Goal: Task Accomplishment & Management: Manage account settings

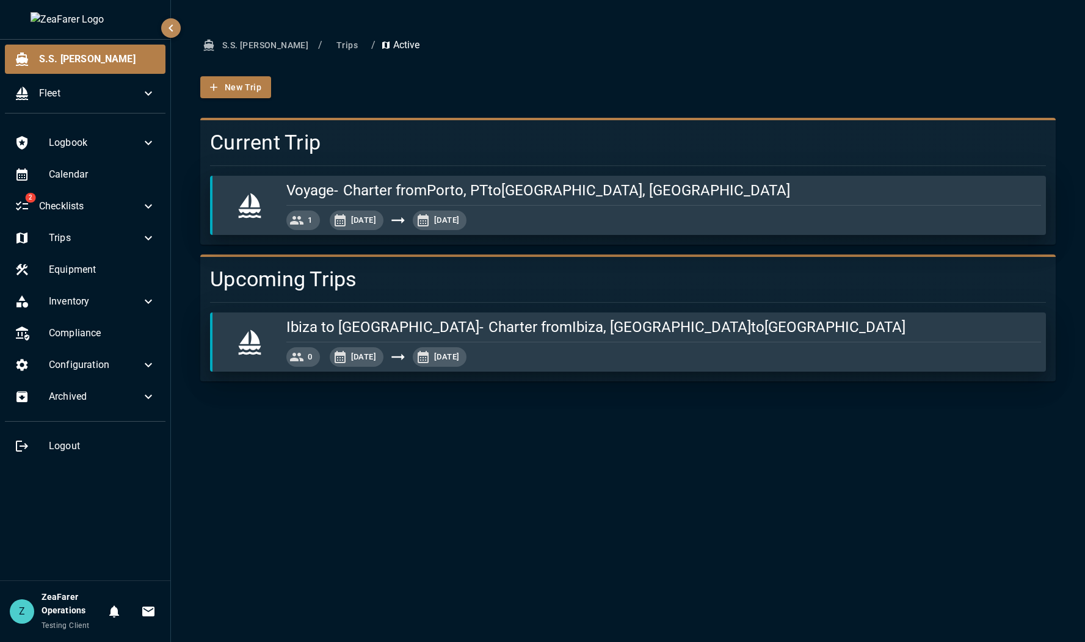
click at [194, 410] on div "S.S. [PERSON_NAME] / Trips / Active New Trip Current Trip Voyage - Charter from…" at bounding box center [628, 321] width 914 height 642
click at [622, 446] on div "S.S. [PERSON_NAME] / Trips / Active New Trip Current Trip Voyage - Charter from…" at bounding box center [628, 321] width 914 height 642
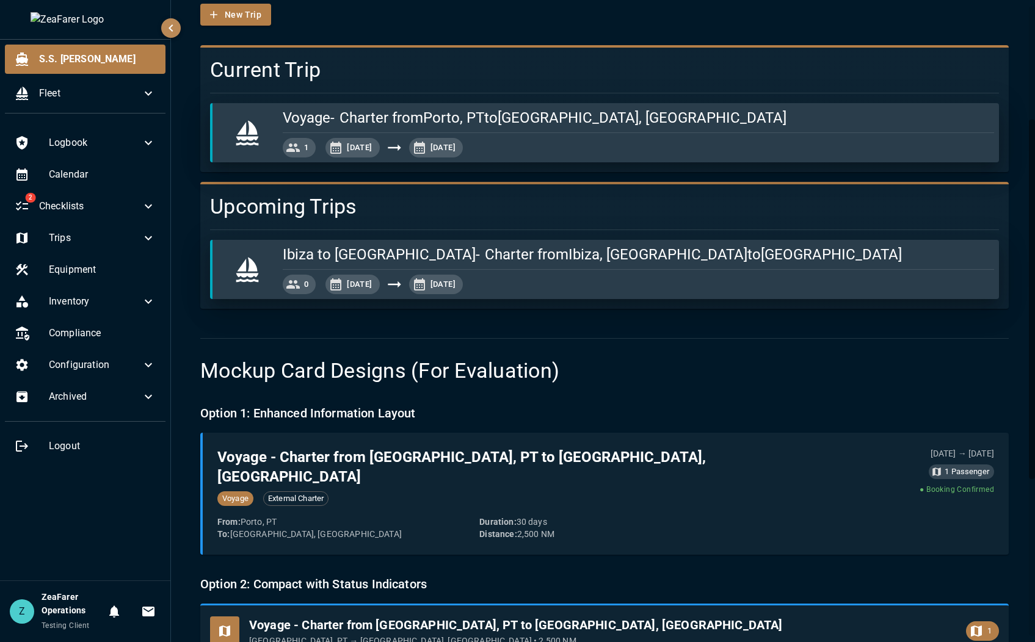
scroll to position [56, 0]
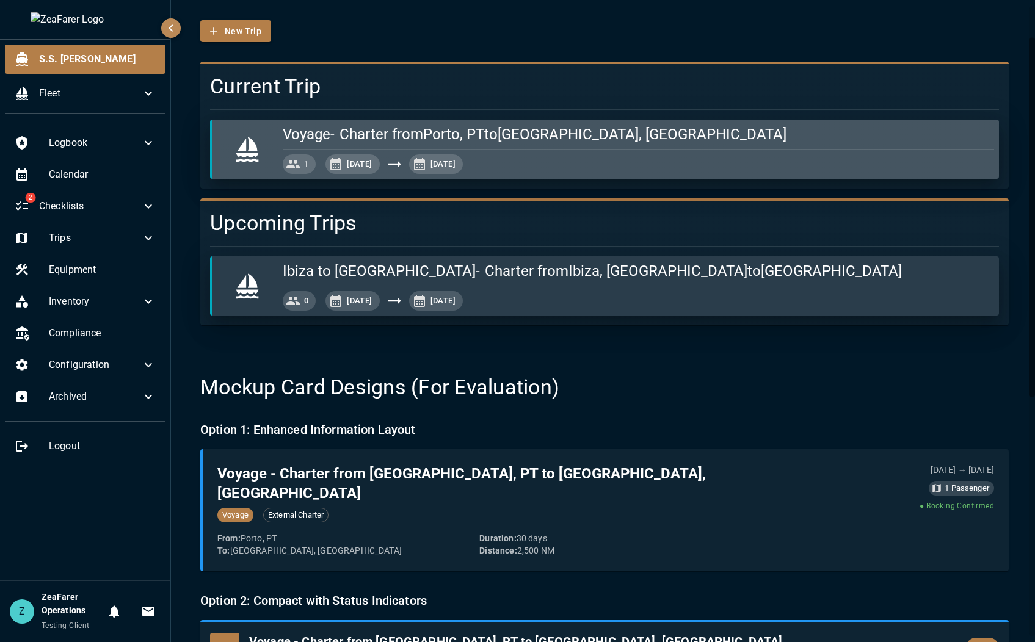
click at [589, 149] on hr "button" at bounding box center [638, 149] width 711 height 1
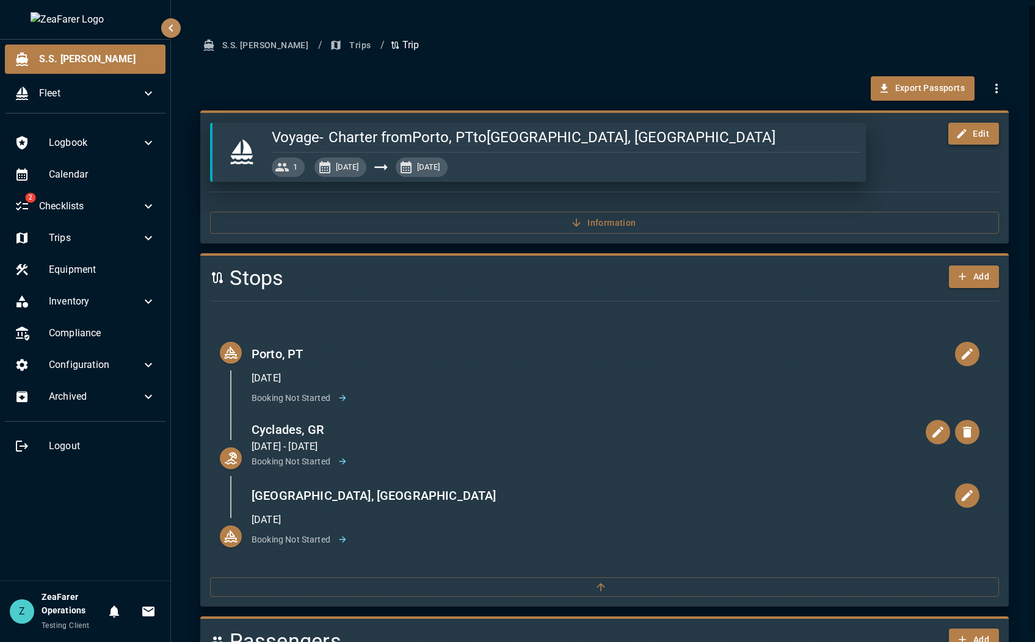
click at [977, 138] on button "Edit" at bounding box center [973, 134] width 51 height 23
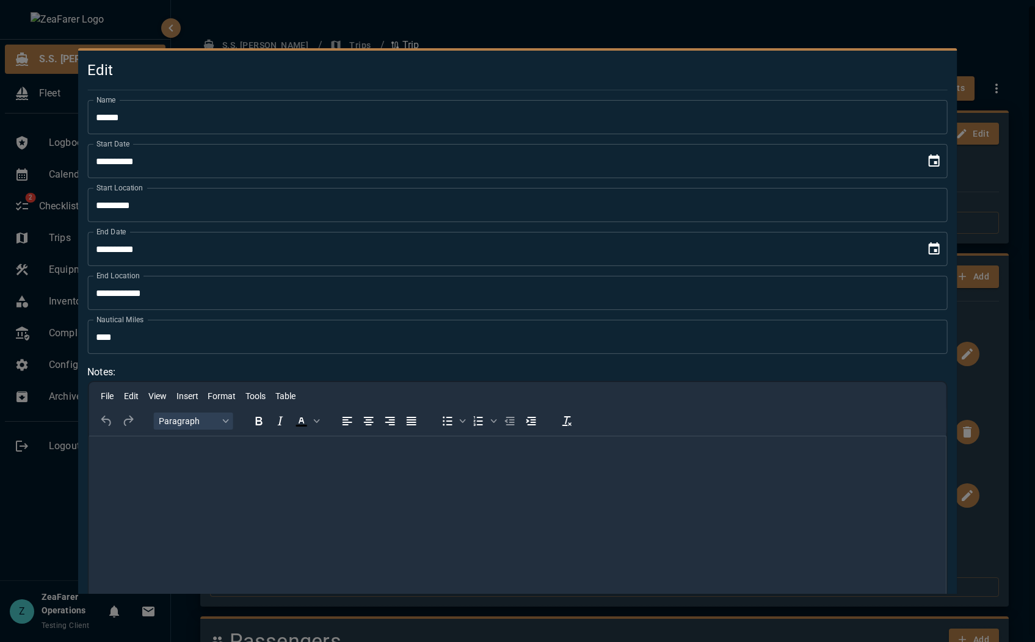
click at [577, 125] on input "******" at bounding box center [517, 117] width 860 height 34
click at [579, 45] on div at bounding box center [517, 321] width 1035 height 642
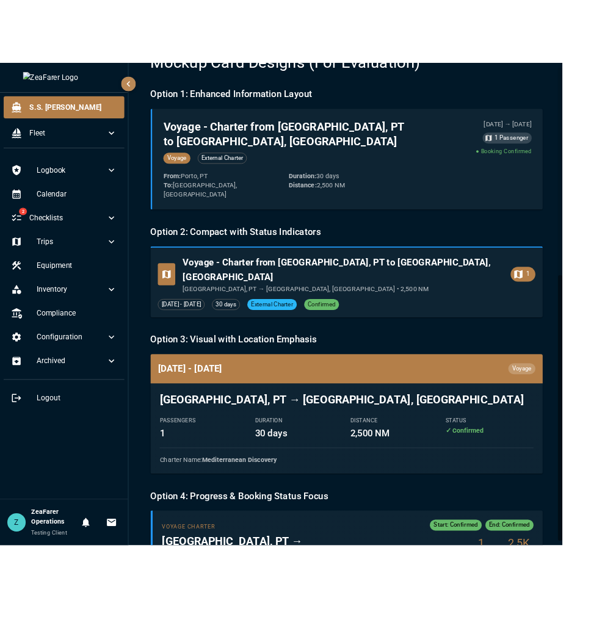
scroll to position [483, 0]
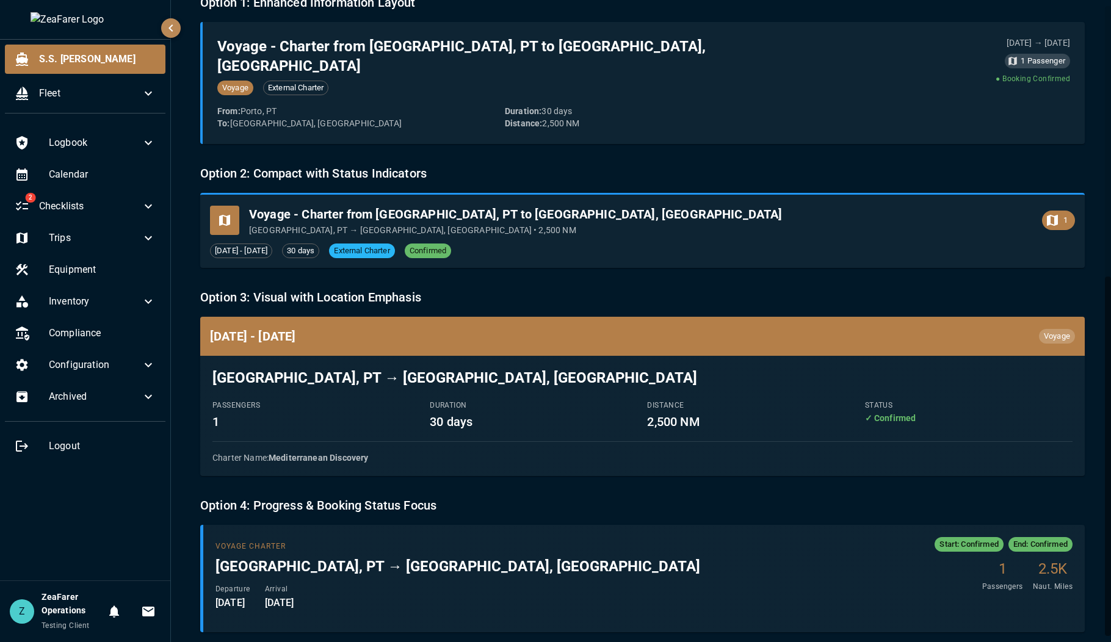
click at [167, 25] on icon "button" at bounding box center [171, 28] width 15 height 15
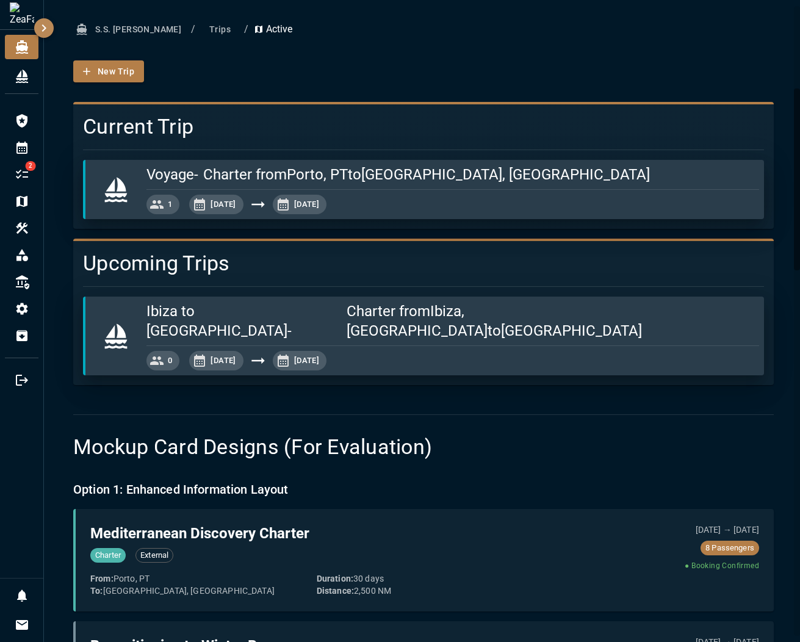
scroll to position [0, 0]
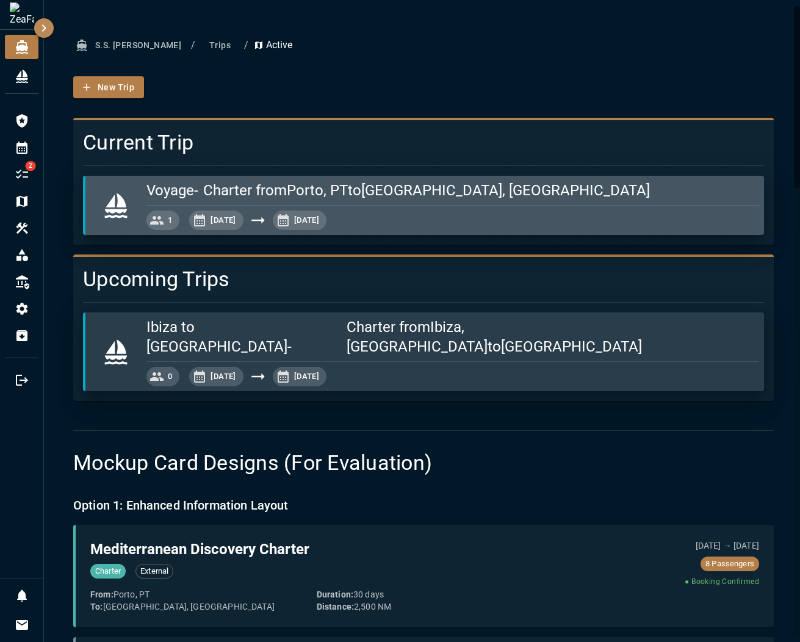
click at [402, 220] on div "[DATE], [DATE], 2025" at bounding box center [452, 221] width 613 height 20
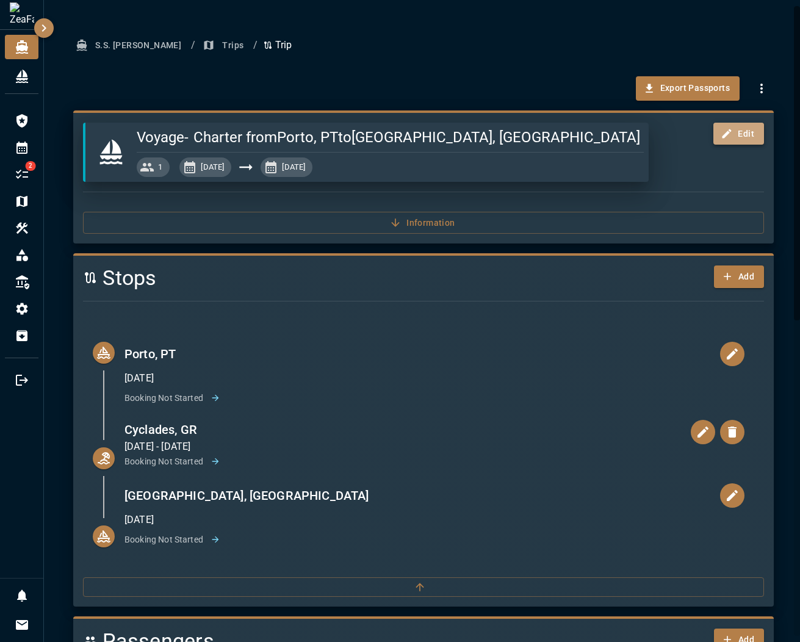
click at [721, 137] on icon "button" at bounding box center [727, 134] width 12 height 12
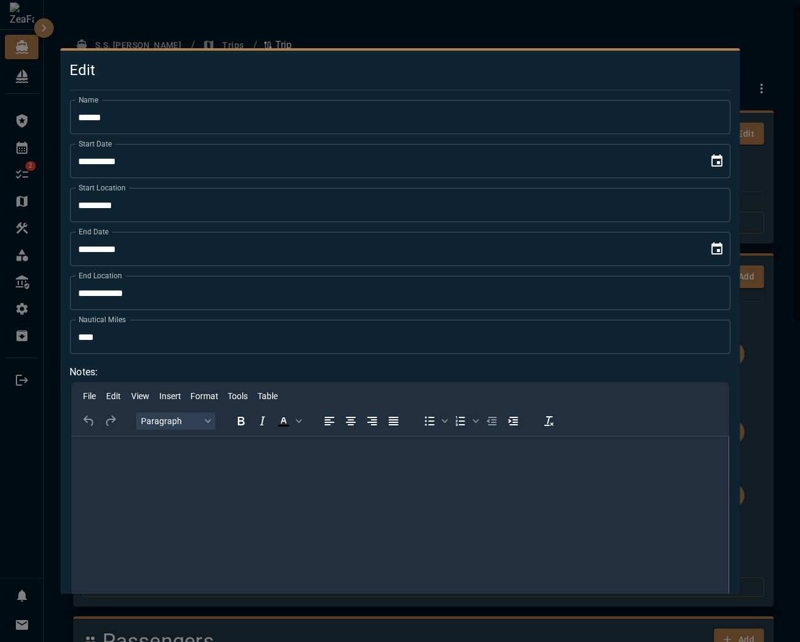
scroll to position [129, 0]
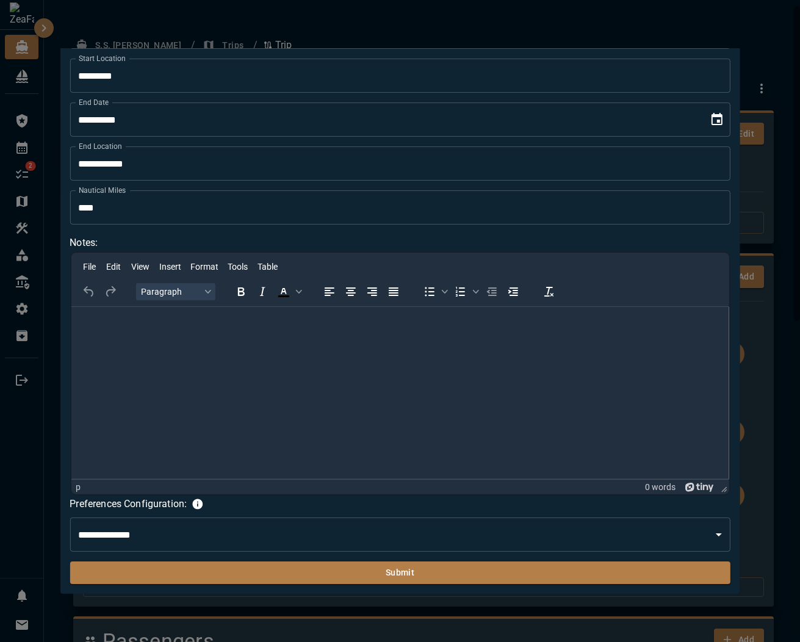
click at [333, 534] on select "**********" at bounding box center [400, 535] width 660 height 34
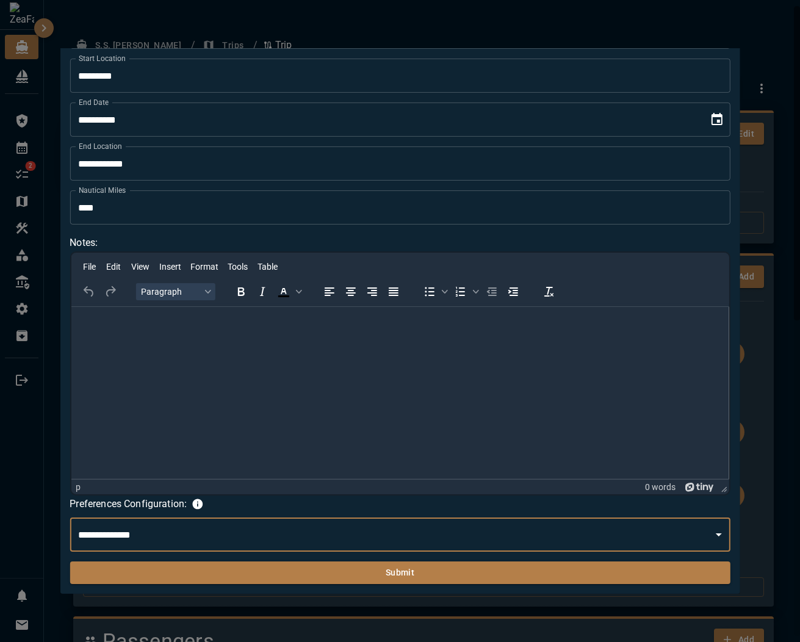
click at [350, 524] on select "**********" at bounding box center [400, 535] width 660 height 34
click at [361, 515] on div "**********" at bounding box center [400, 524] width 660 height 56
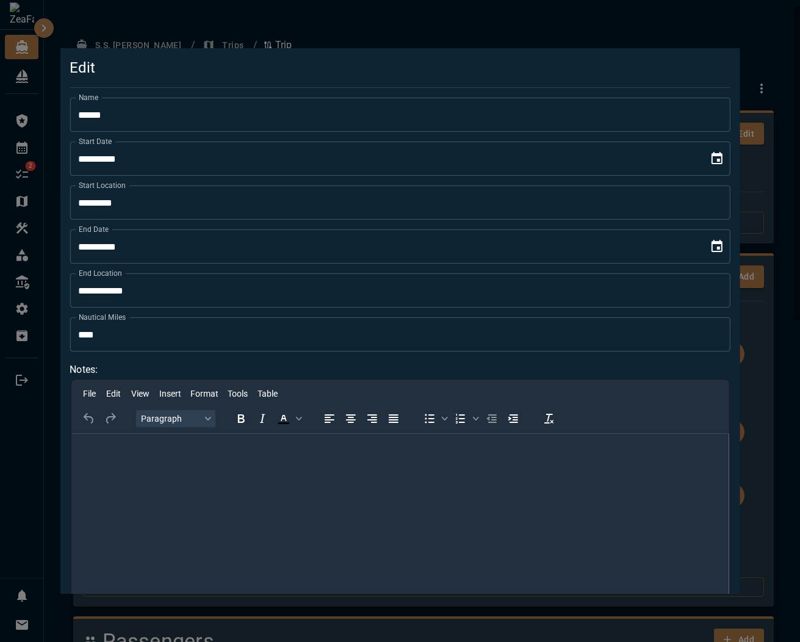
scroll to position [0, 0]
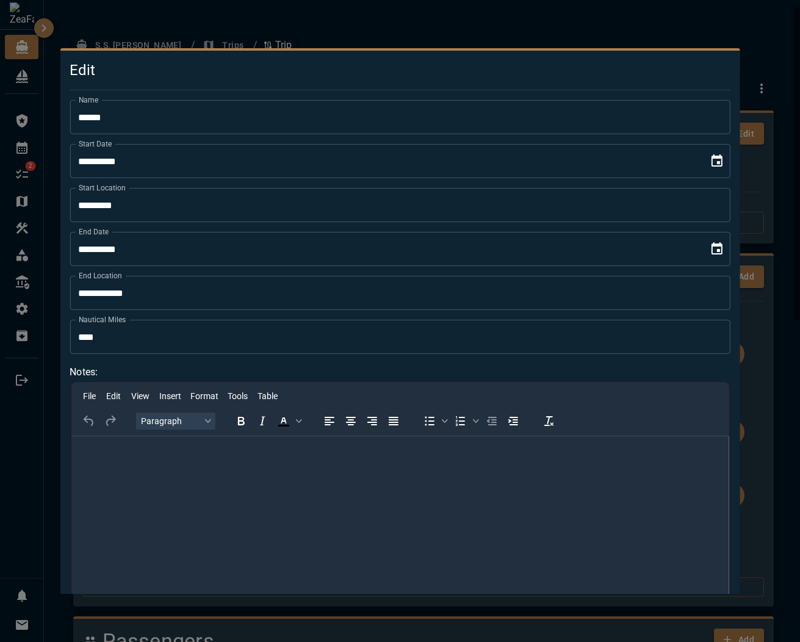
click at [779, 231] on div at bounding box center [400, 321] width 800 height 642
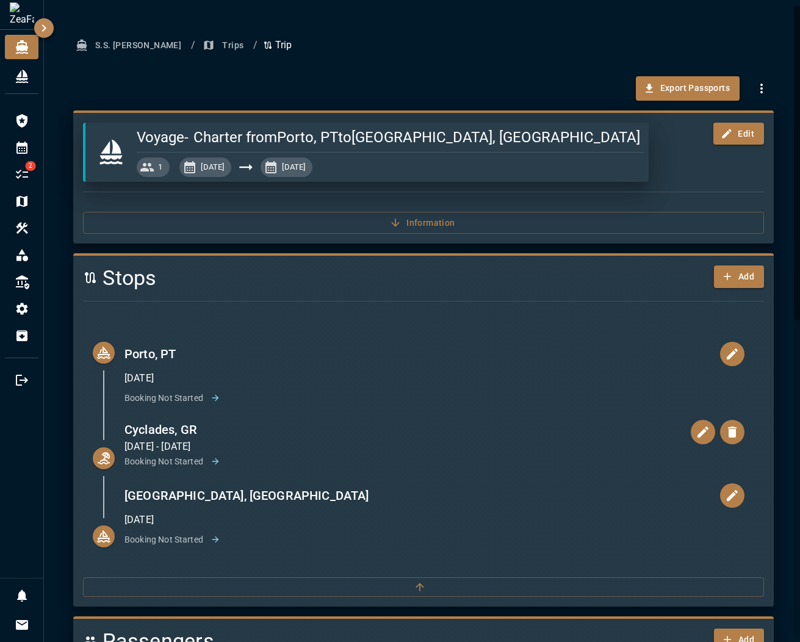
click at [200, 45] on button "Trips" at bounding box center [224, 45] width 48 height 23
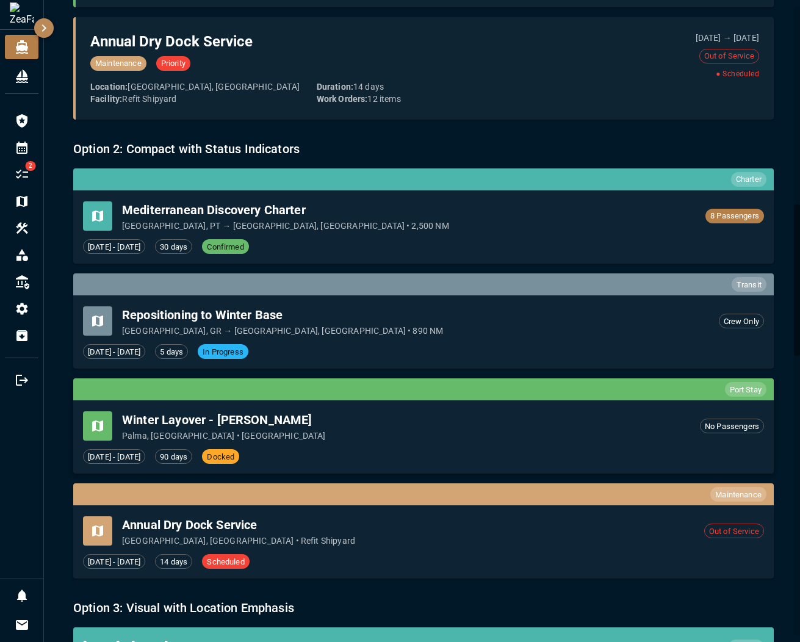
scroll to position [835, 0]
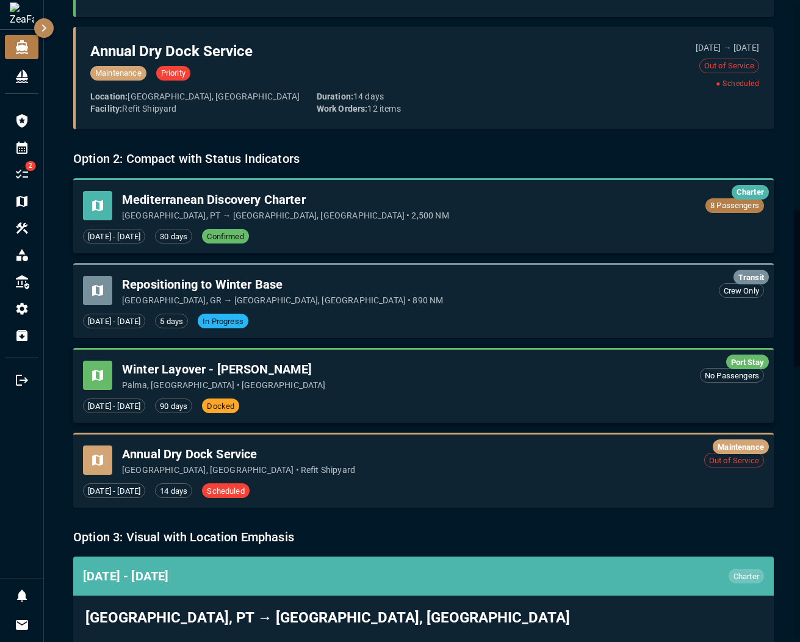
click at [756, 204] on div "Charter Mediterranean Discovery Charter Porto, PT → [GEOGRAPHIC_DATA], [GEOGRAP…" at bounding box center [423, 215] width 701 height 75
